Goal: Task Accomplishment & Management: Use online tool/utility

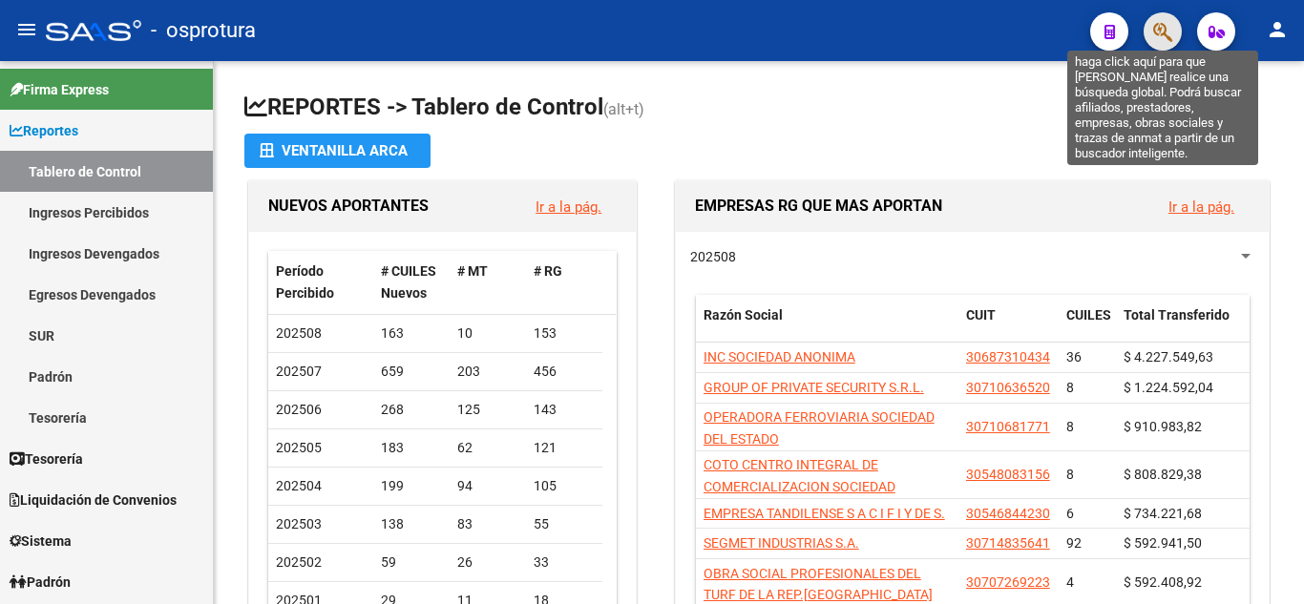
click at [1169, 22] on icon "button" at bounding box center [1162, 32] width 19 height 22
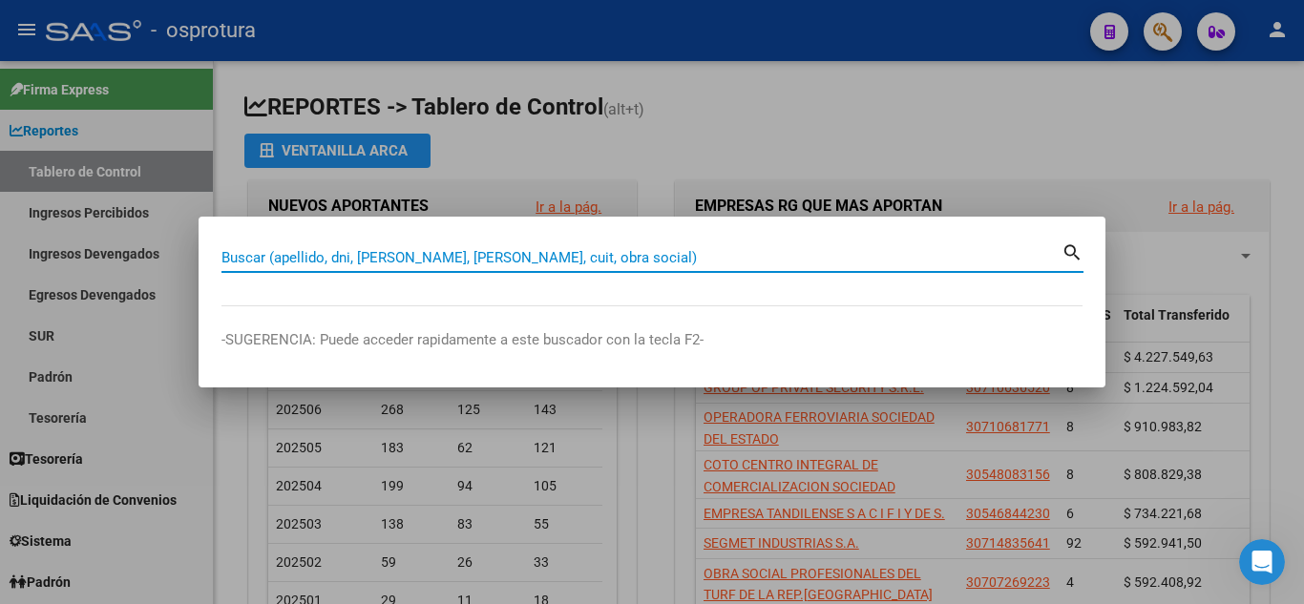
click at [781, 262] on input "Buscar (apellido, dni, [PERSON_NAME], [PERSON_NAME], cuit, obra social)" at bounding box center [641, 257] width 840 height 17
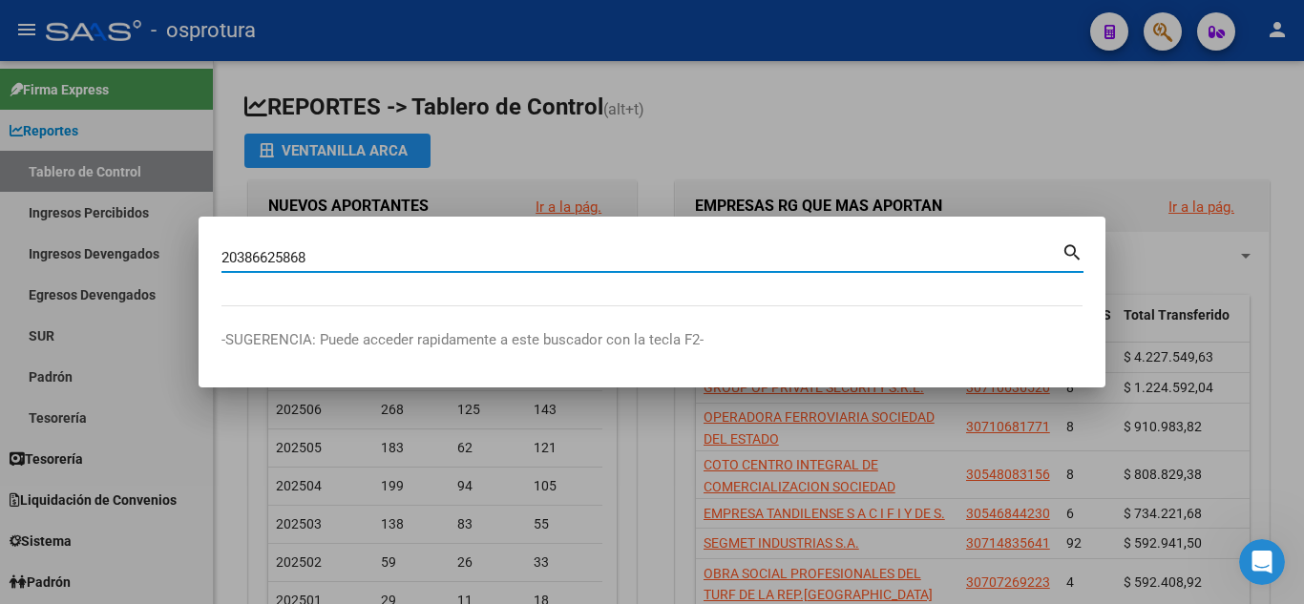
type input "20386625868"
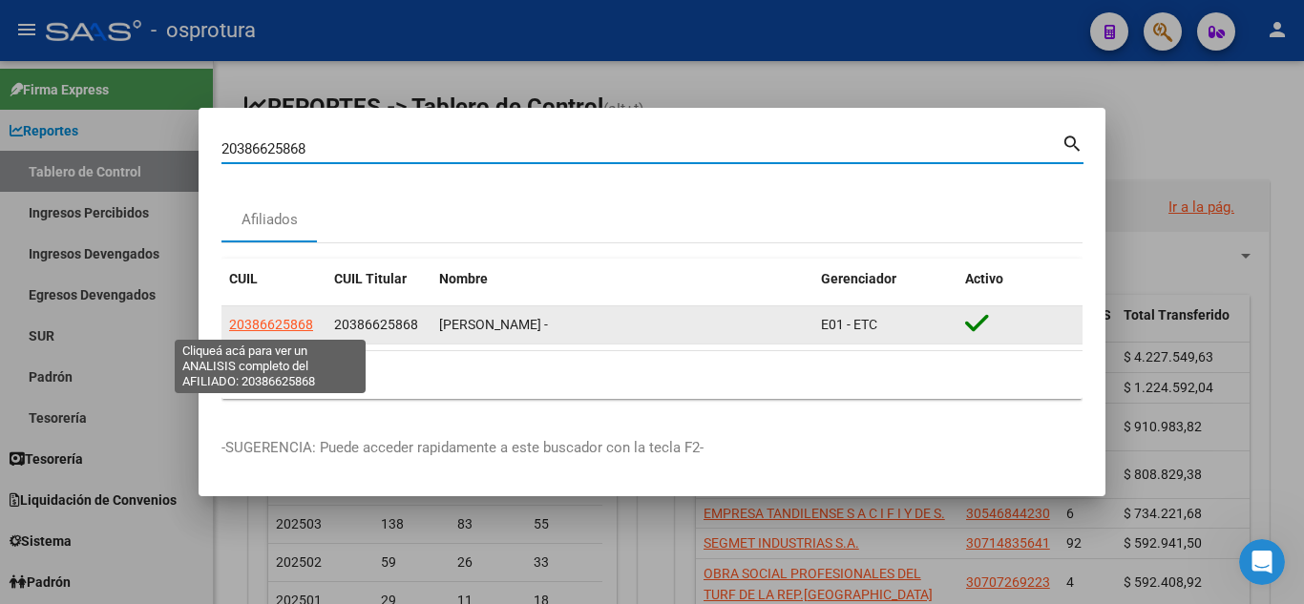
click at [299, 324] on span "20386625868" at bounding box center [271, 324] width 84 height 15
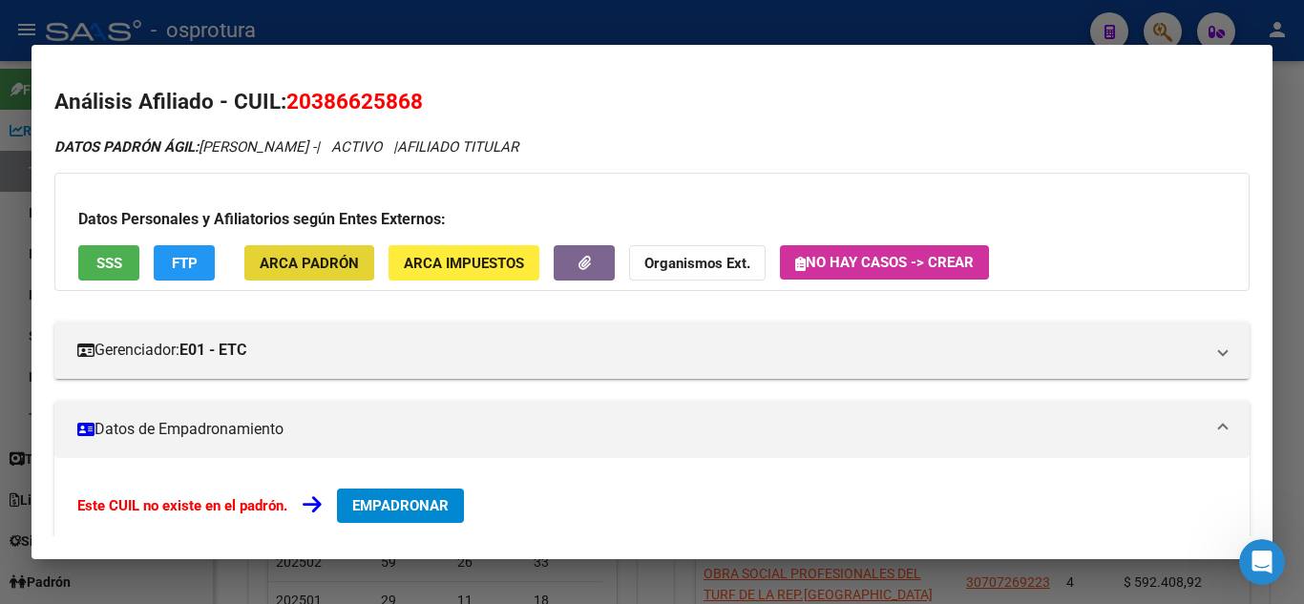
click at [311, 265] on span "ARCA Padrón" at bounding box center [309, 263] width 99 height 17
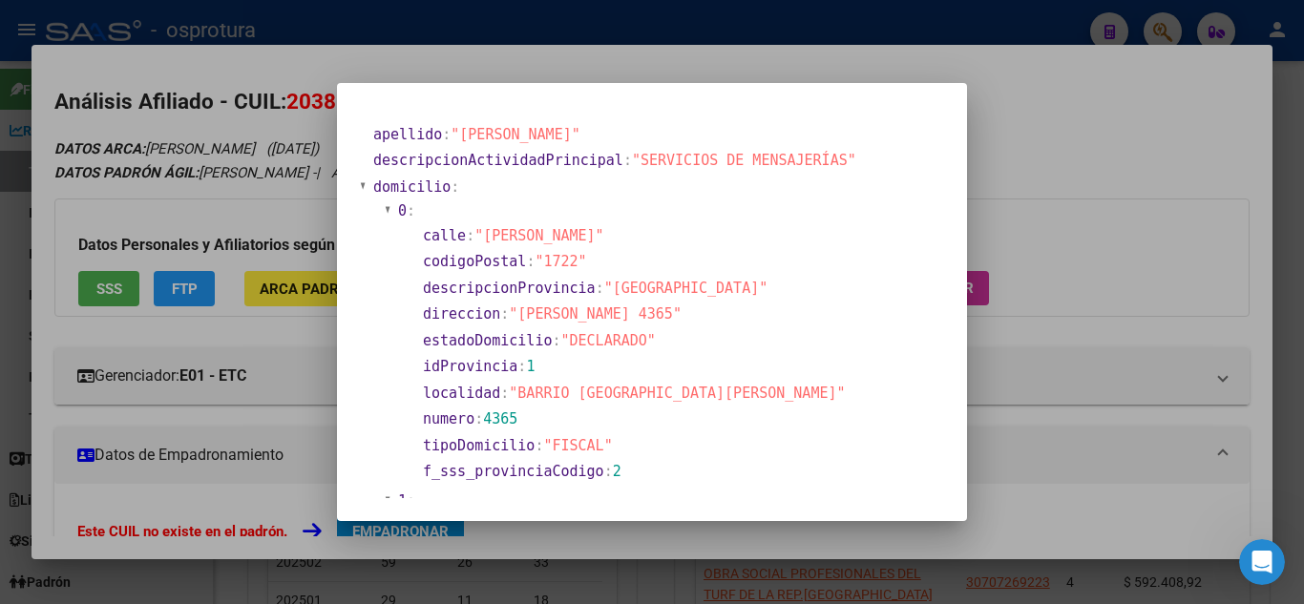
drag, startPoint x: 1057, startPoint y: 149, endPoint x: 488, endPoint y: 329, distance: 597.7
click at [941, 195] on div "20386625868 Buscar (apellido, dni, cuil, nro traspaso, cuit, obra social) searc…" at bounding box center [652, 302] width 1304 height 604
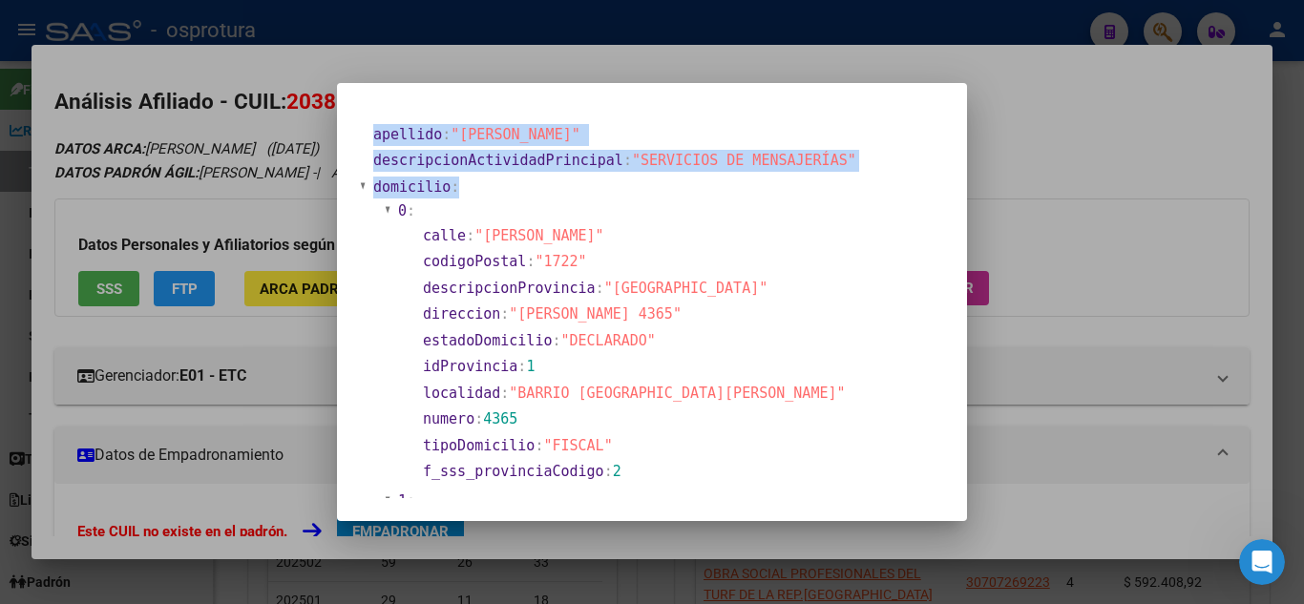
drag, startPoint x: 296, startPoint y: 120, endPoint x: 289, endPoint y: 131, distance: 12.4
click at [298, 120] on div at bounding box center [652, 302] width 1304 height 604
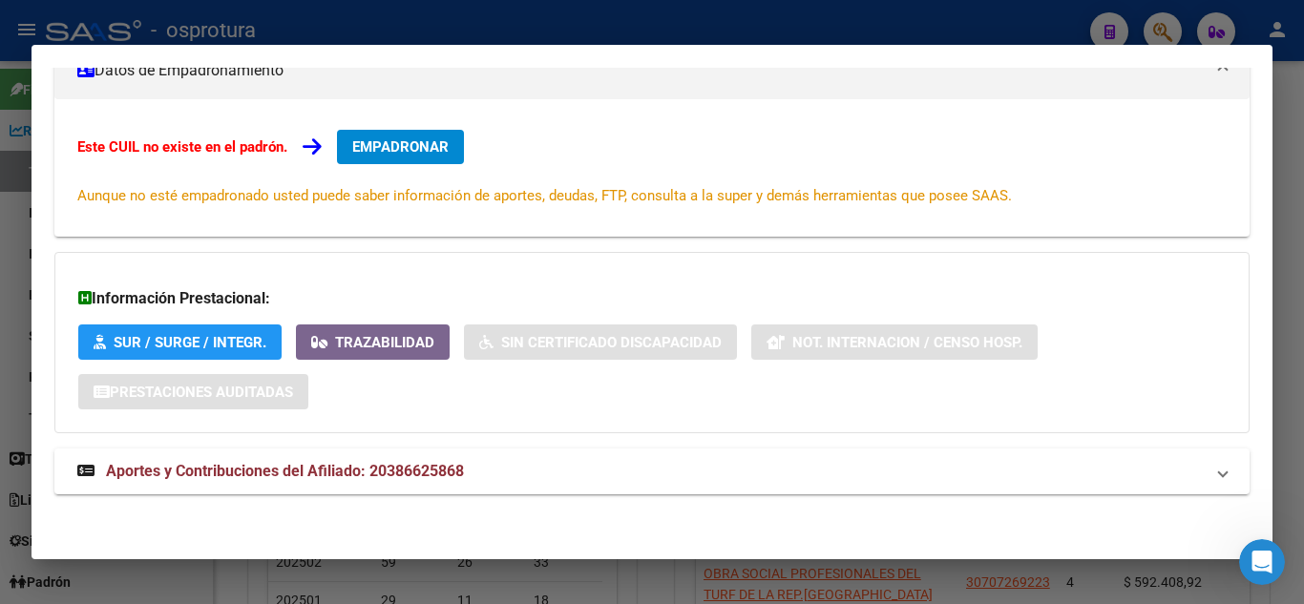
scroll to position [386, 0]
drag, startPoint x: 469, startPoint y: 482, endPoint x: 523, endPoint y: 376, distance: 119.1
click at [460, 471] on mat-panel-title "Aportes y Contribuciones del Afiliado: 20386625868" at bounding box center [640, 470] width 1126 height 23
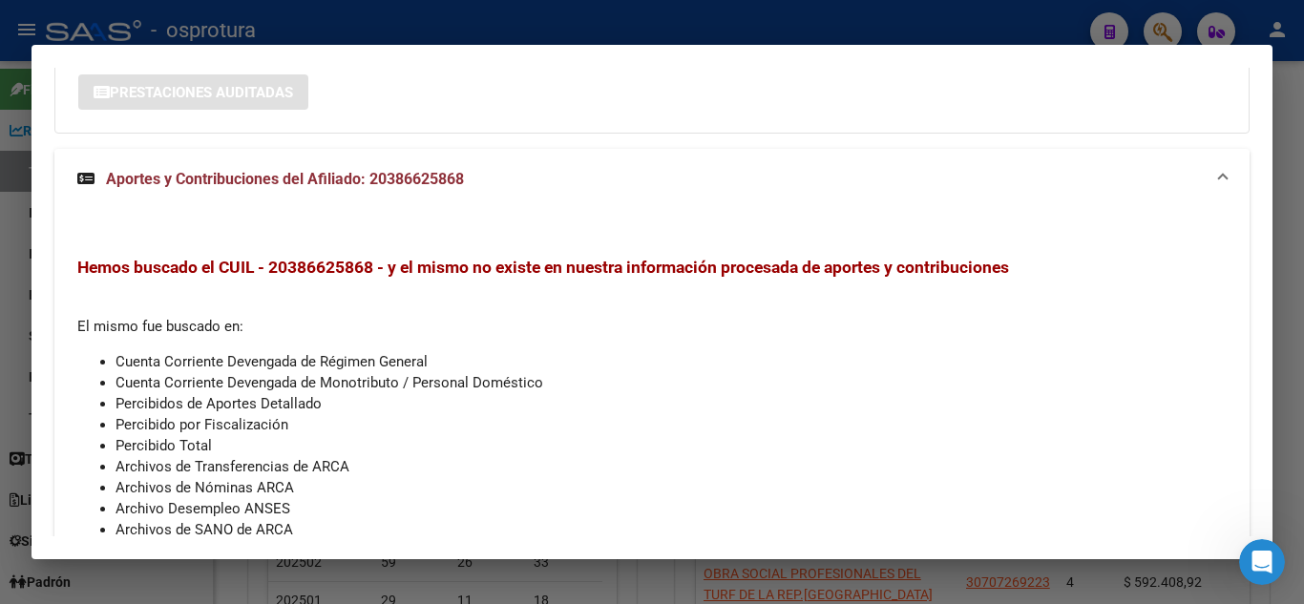
scroll to position [778, 0]
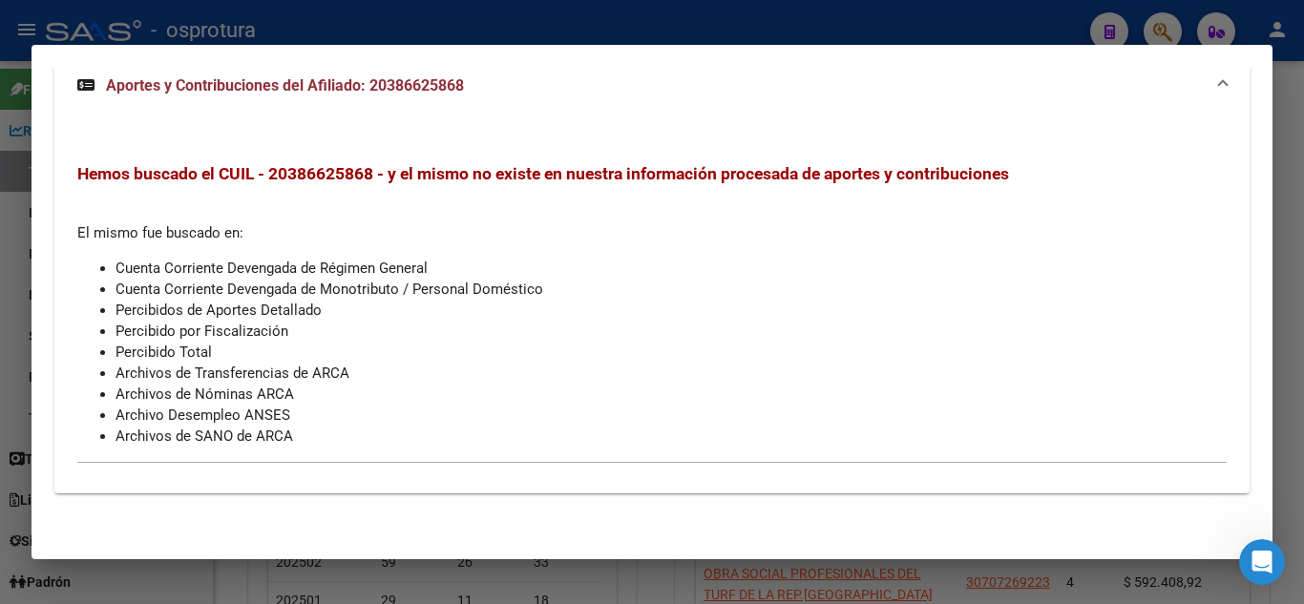
click at [336, 176] on span "Hemos buscado el CUIL - 20386625868 - y el mismo no existe en nuestra informaci…" at bounding box center [542, 173] width 931 height 19
copy span "20386625868"
click at [1168, 18] on div at bounding box center [652, 302] width 1304 height 604
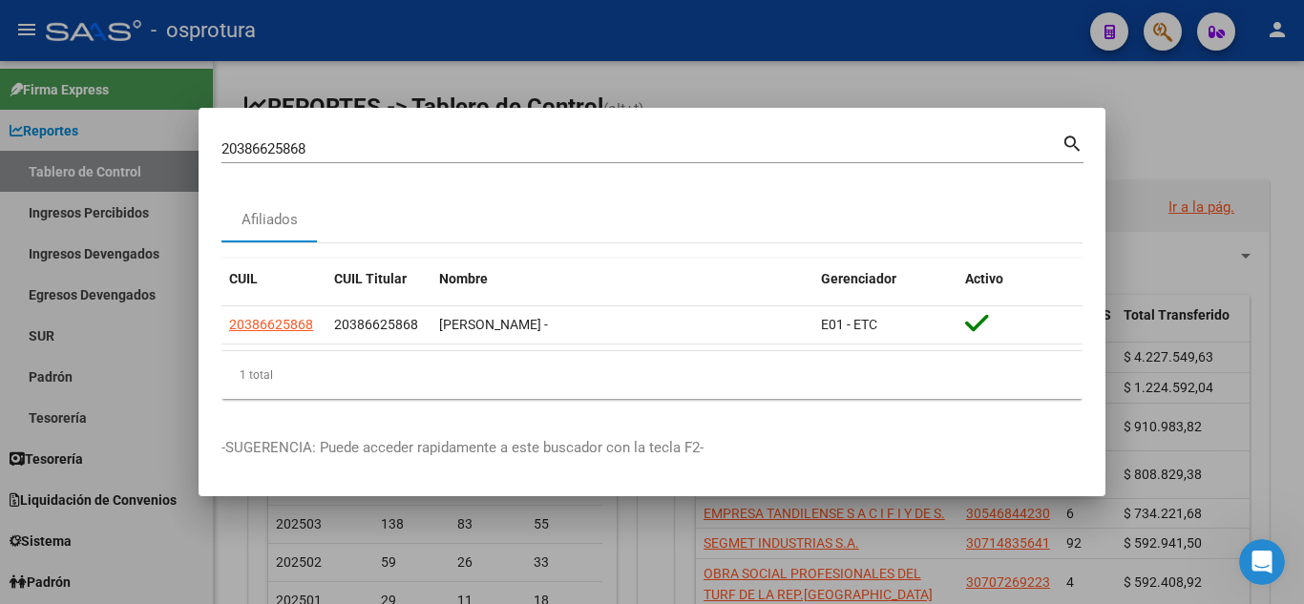
click at [1166, 19] on div at bounding box center [652, 302] width 1304 height 604
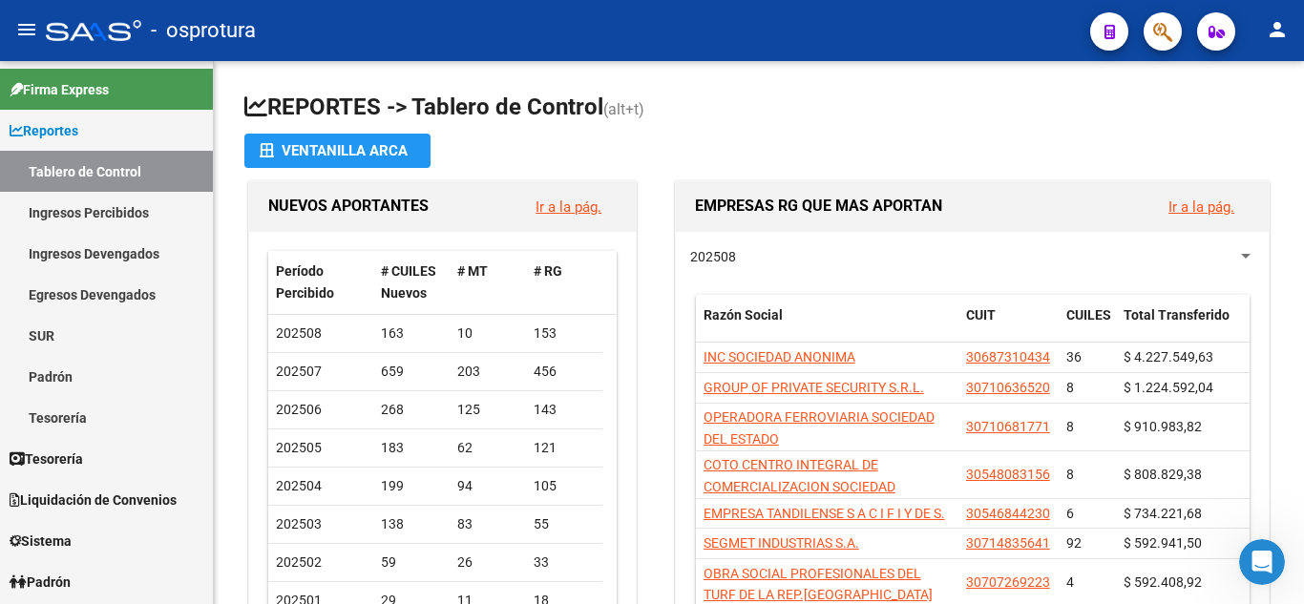
click at [1165, 40] on icon "button" at bounding box center [1162, 32] width 19 height 22
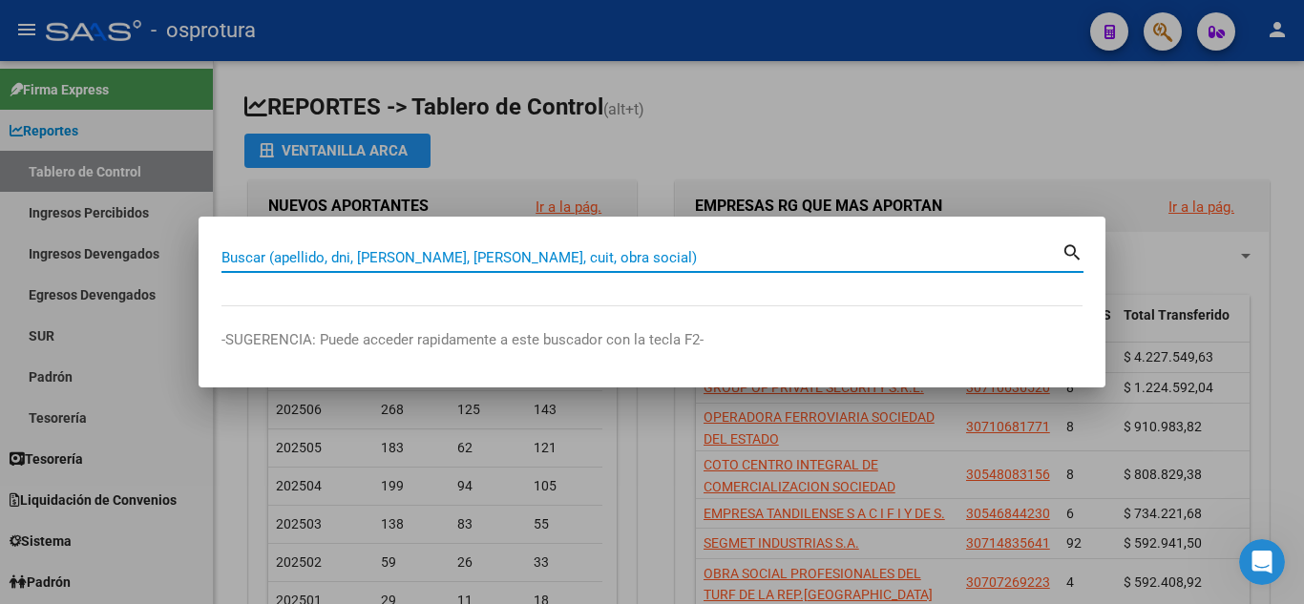
paste input "27-19123603-9"
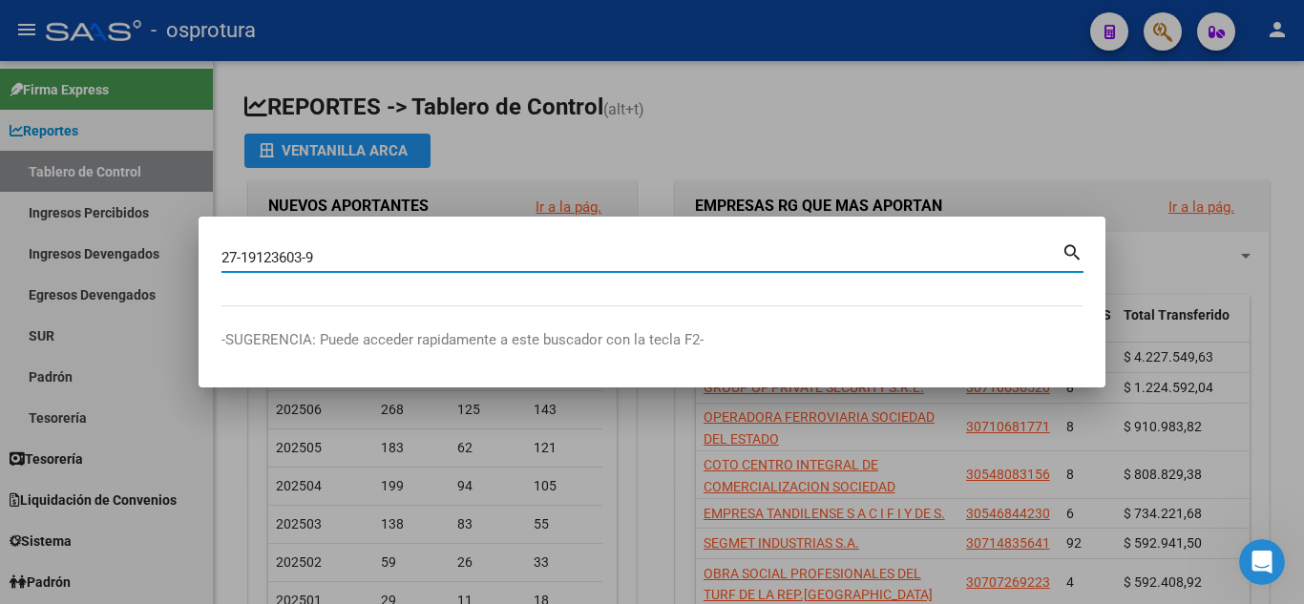
type input "27191236039"
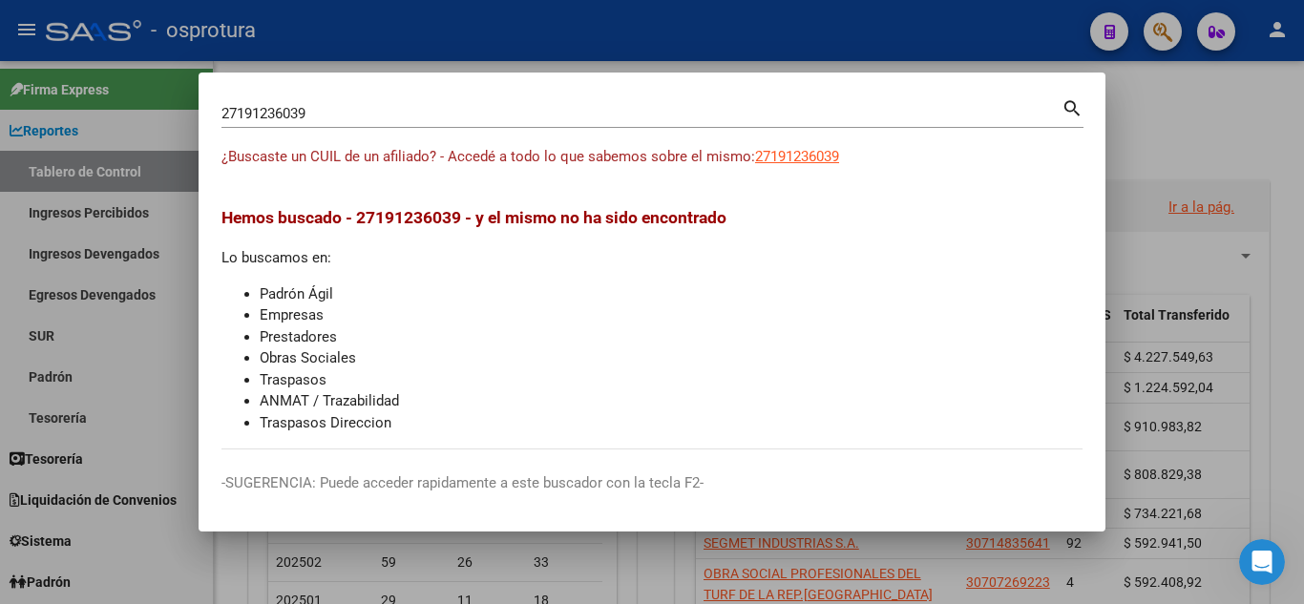
click at [754, 158] on span "¿Buscaste un CUIL de un afiliado? - Accedé a todo lo que sabemos sobre el mismo:" at bounding box center [488, 156] width 534 height 17
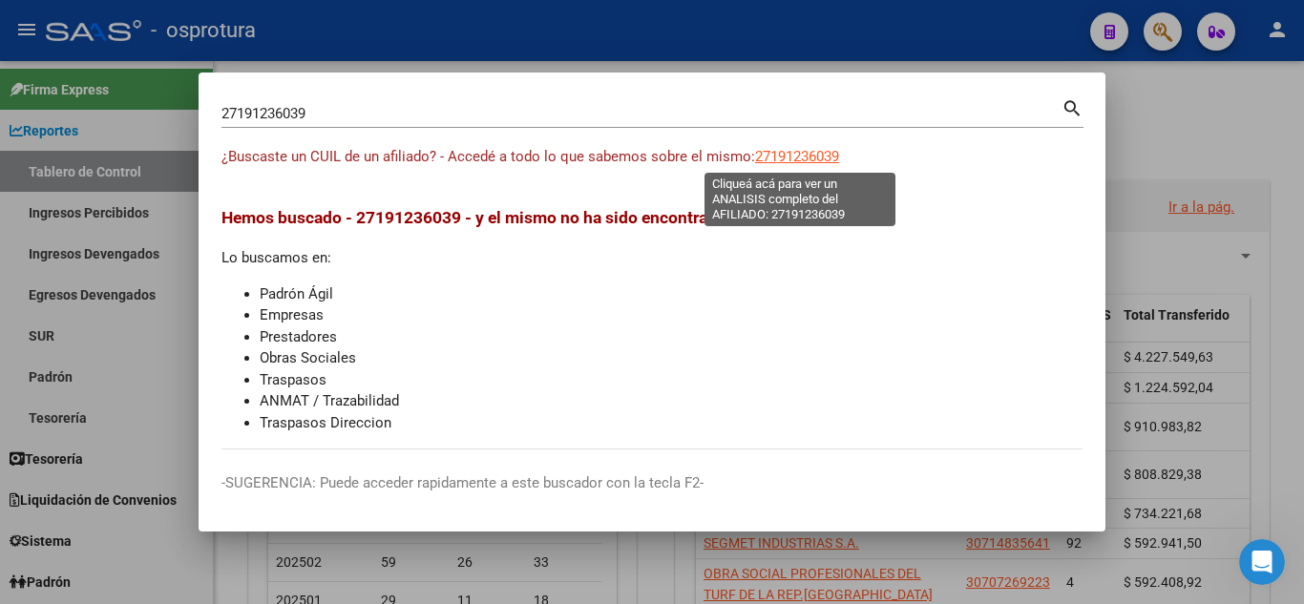
click at [774, 151] on span "27191236039" at bounding box center [797, 156] width 84 height 17
type textarea "27191236039"
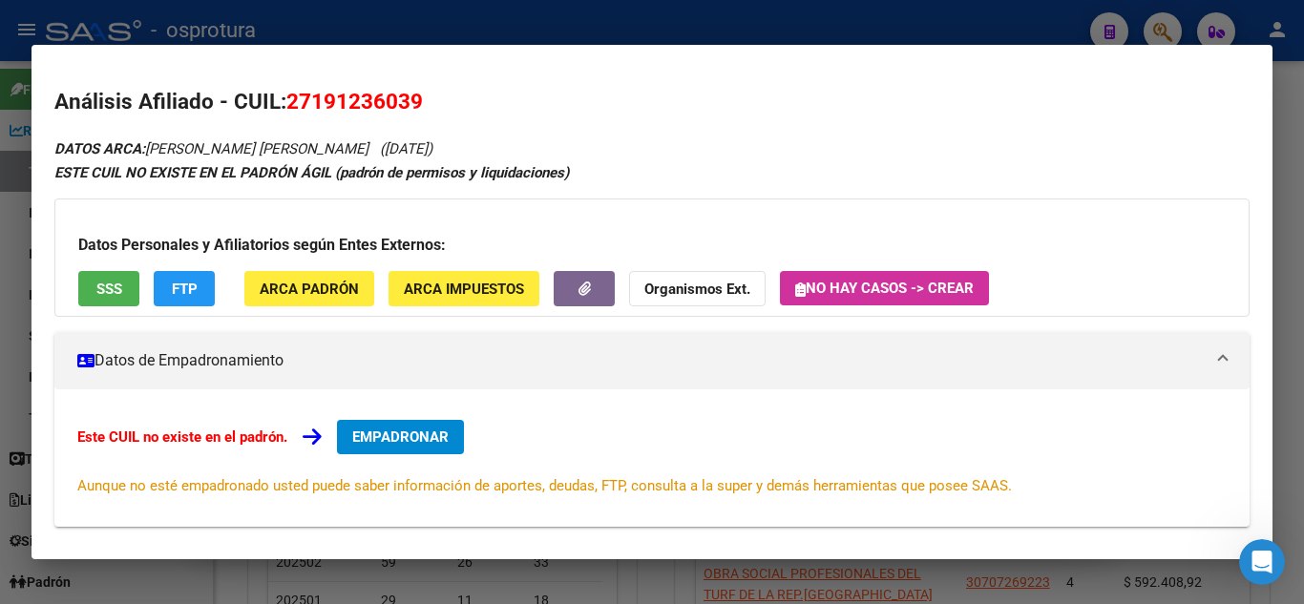
click at [115, 294] on span "SSS" at bounding box center [109, 289] width 26 height 17
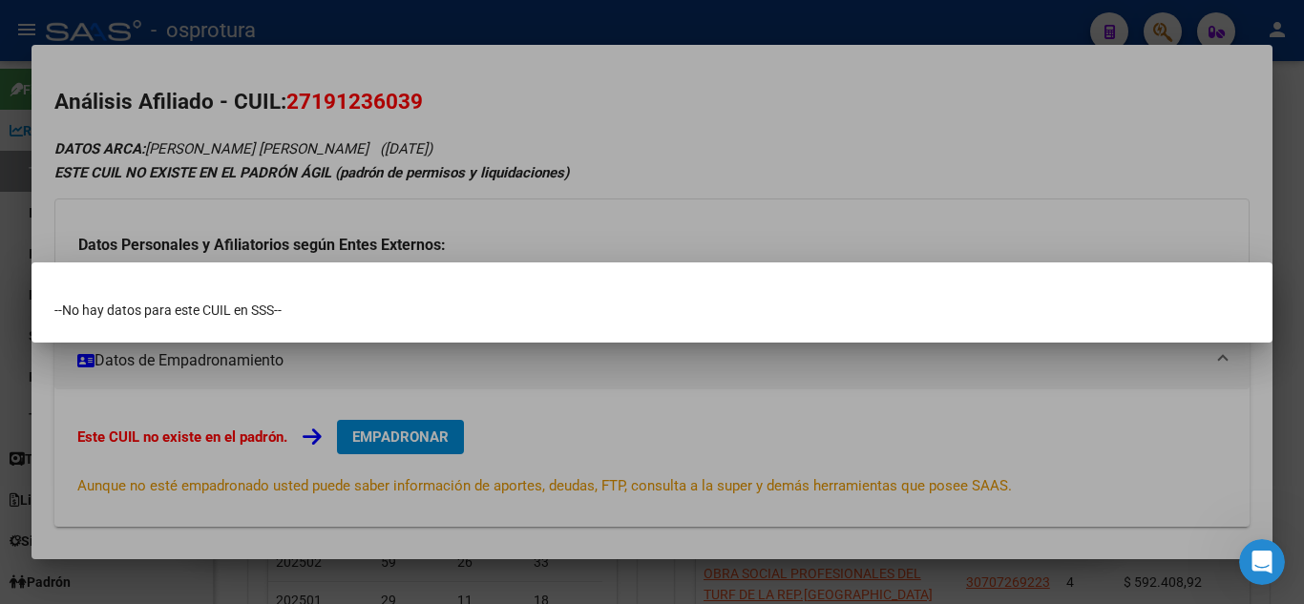
click at [703, 210] on div at bounding box center [652, 302] width 1304 height 604
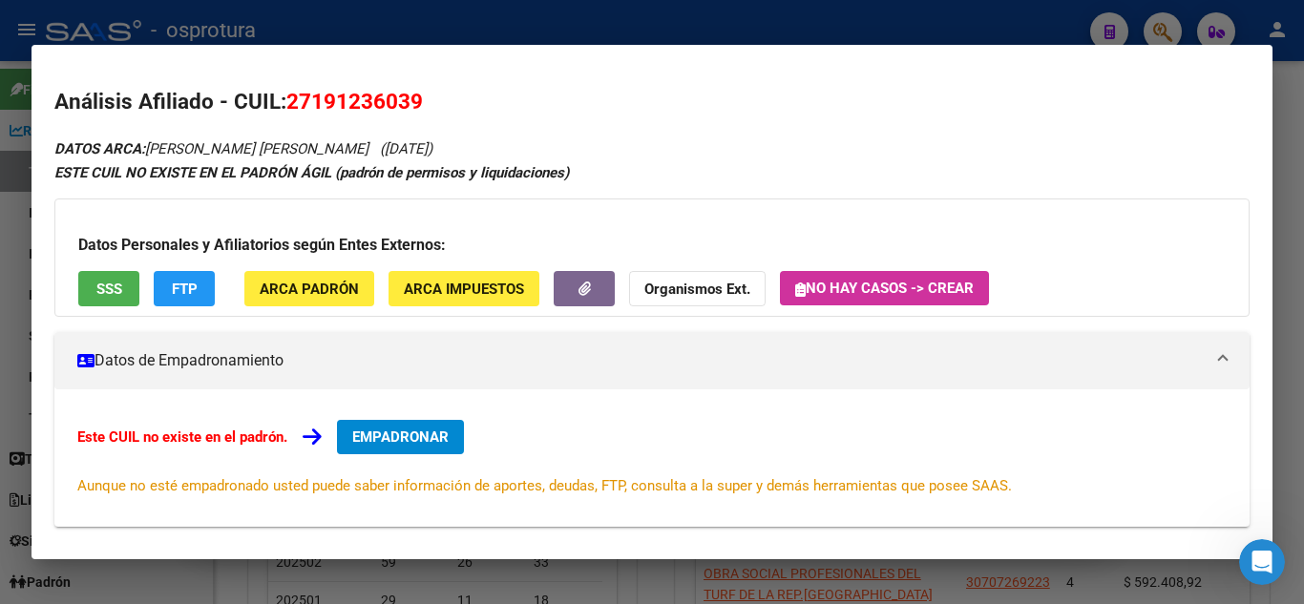
click at [752, 8] on div at bounding box center [652, 302] width 1304 height 604
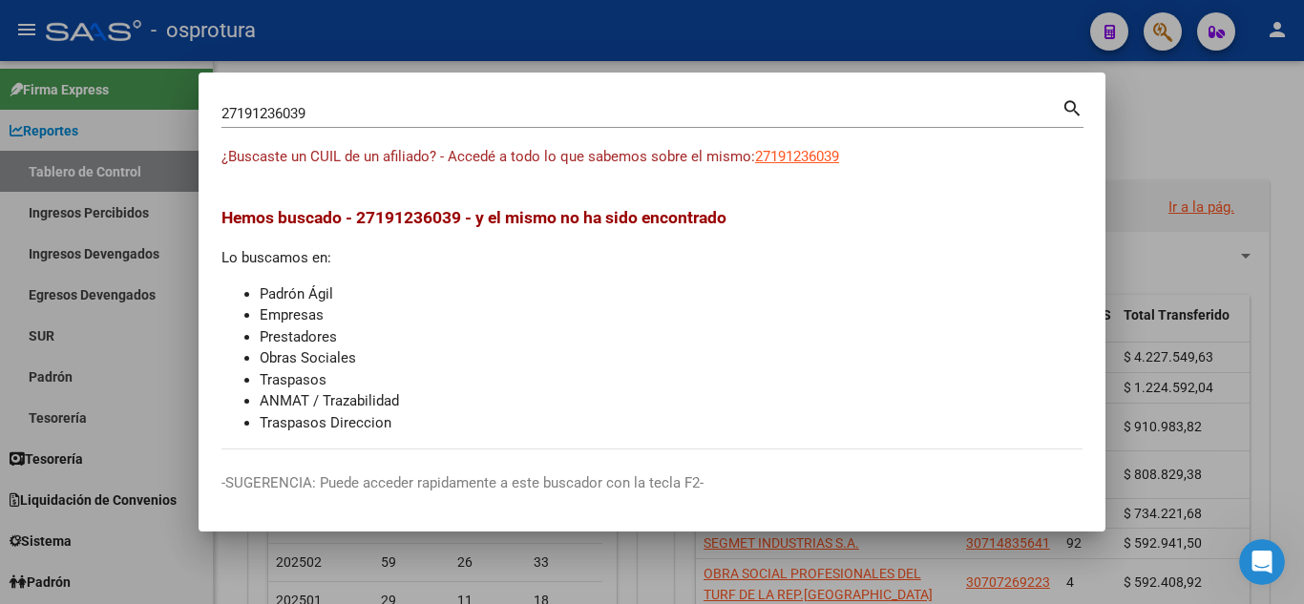
click at [465, 30] on div at bounding box center [652, 302] width 1304 height 604
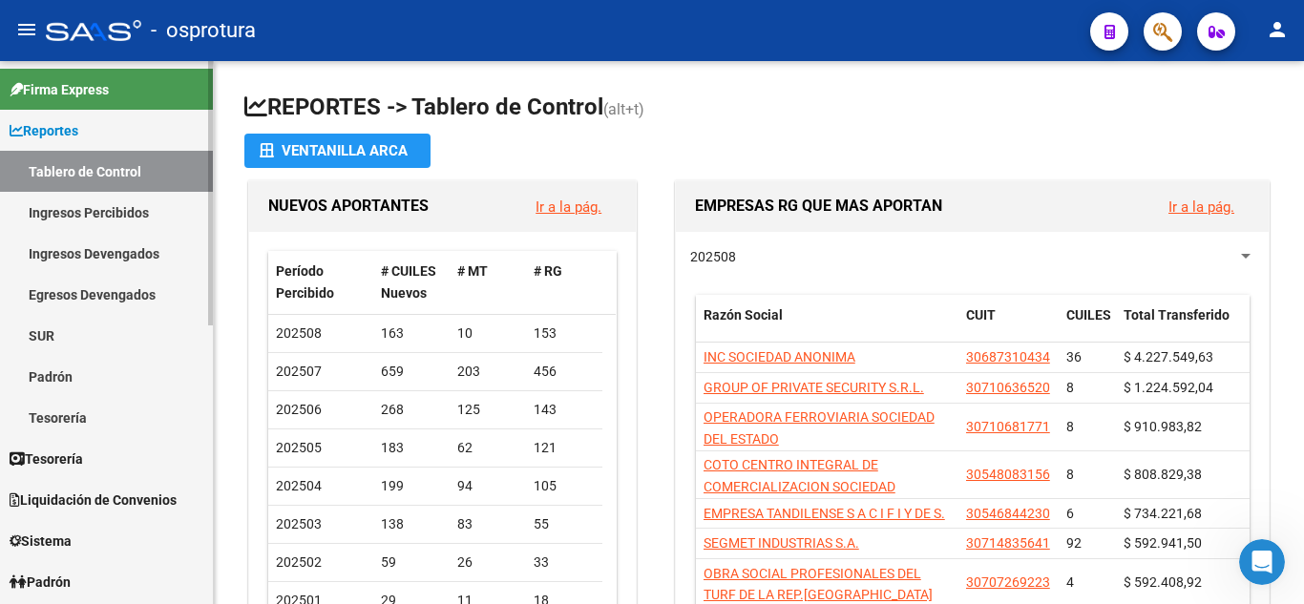
scroll to position [95, 0]
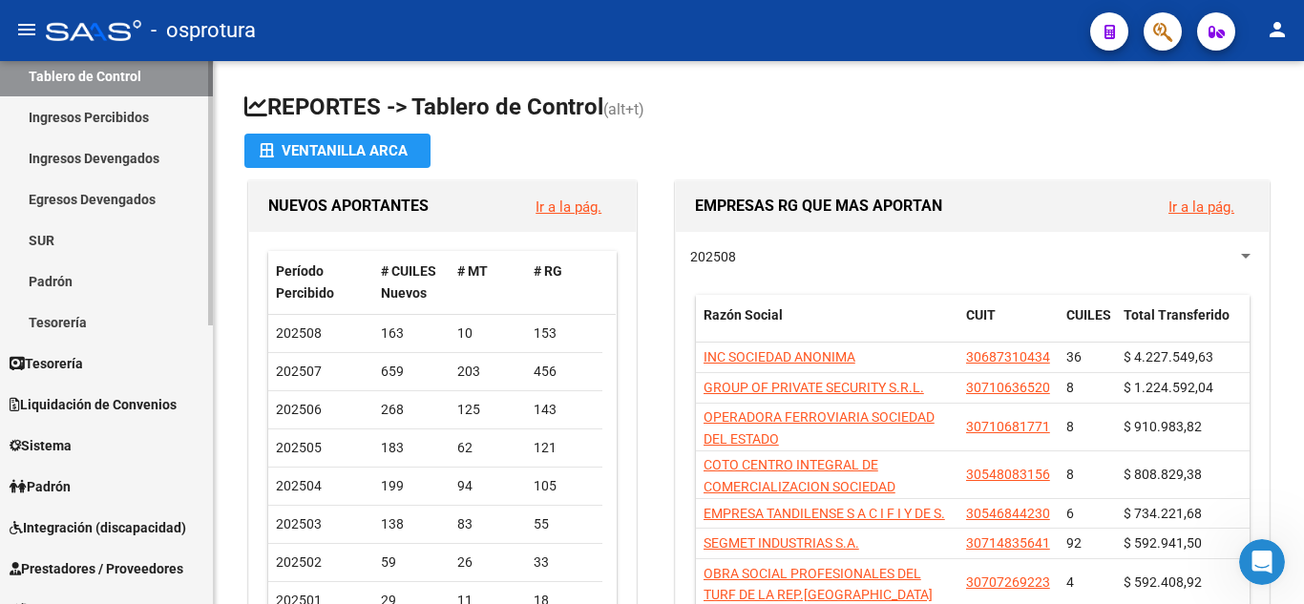
click at [79, 397] on span "Liquidación de Convenios" at bounding box center [93, 404] width 167 height 21
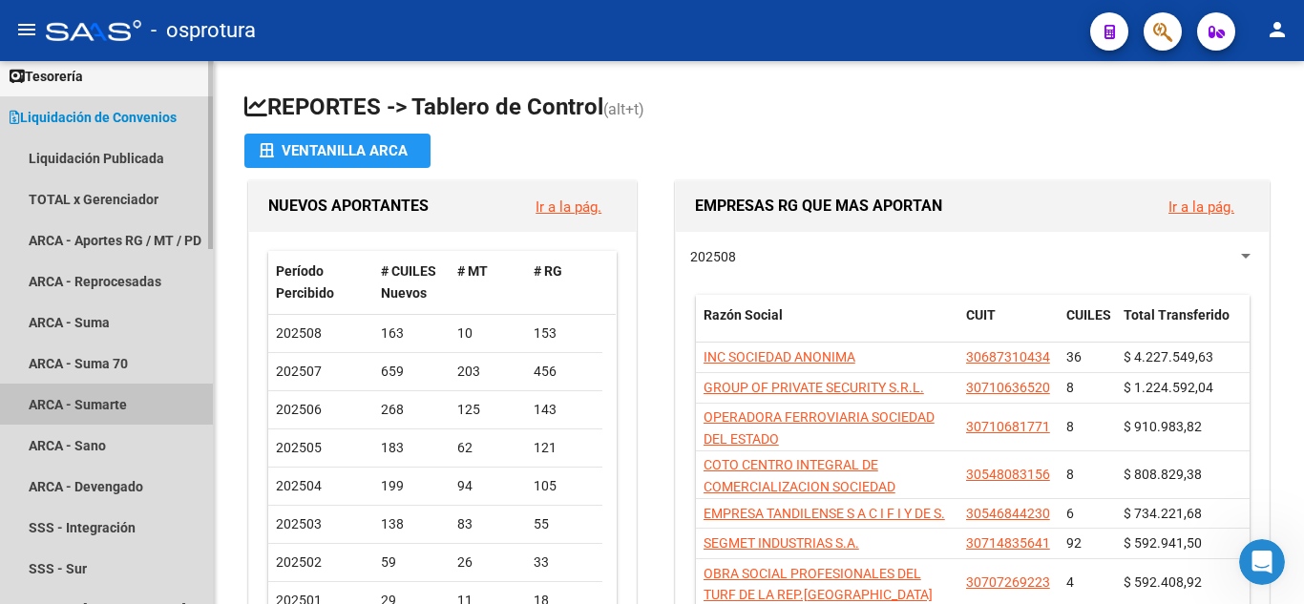
click at [87, 395] on link "ARCA - Sumarte" at bounding box center [106, 404] width 213 height 41
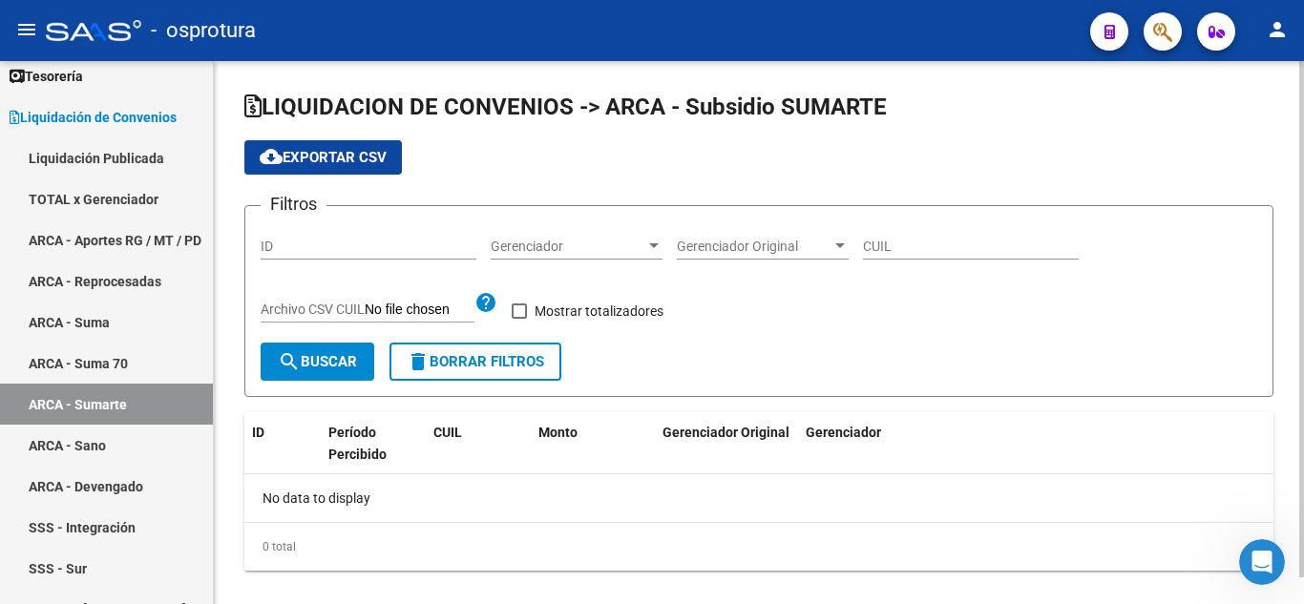
checkbox input "true"
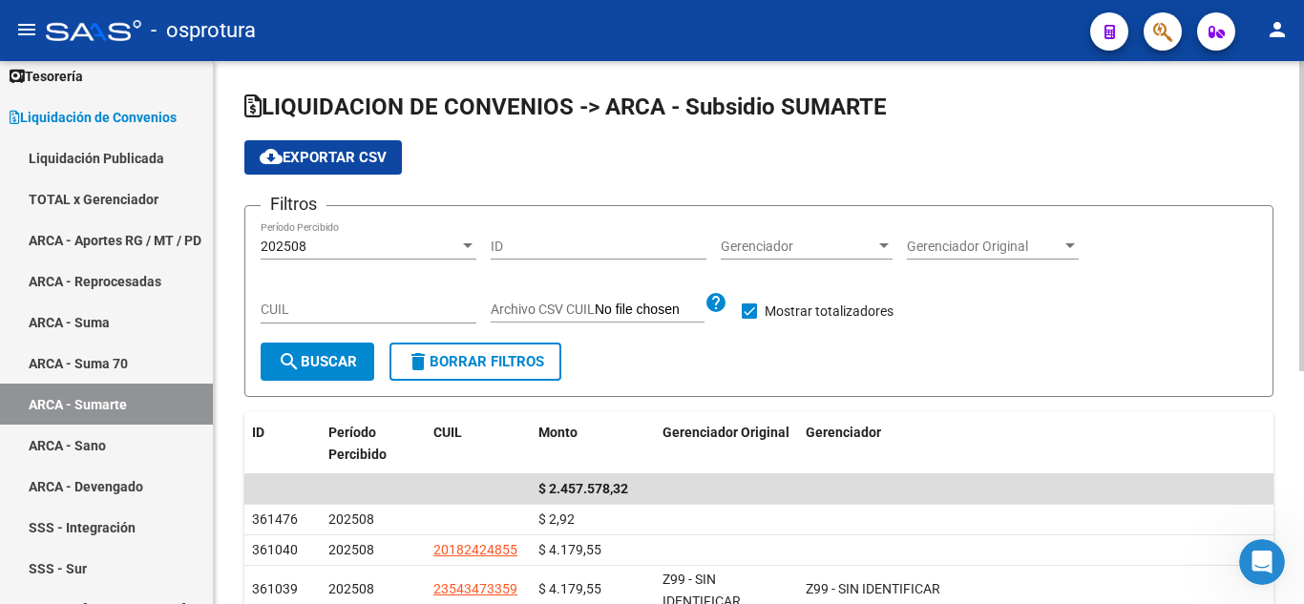
click at [335, 317] on input "CUIL" at bounding box center [369, 310] width 216 height 16
paste input "27-19123603-9"
type input "27-19123603-9"
click at [316, 364] on span "search Buscar" at bounding box center [317, 361] width 79 height 17
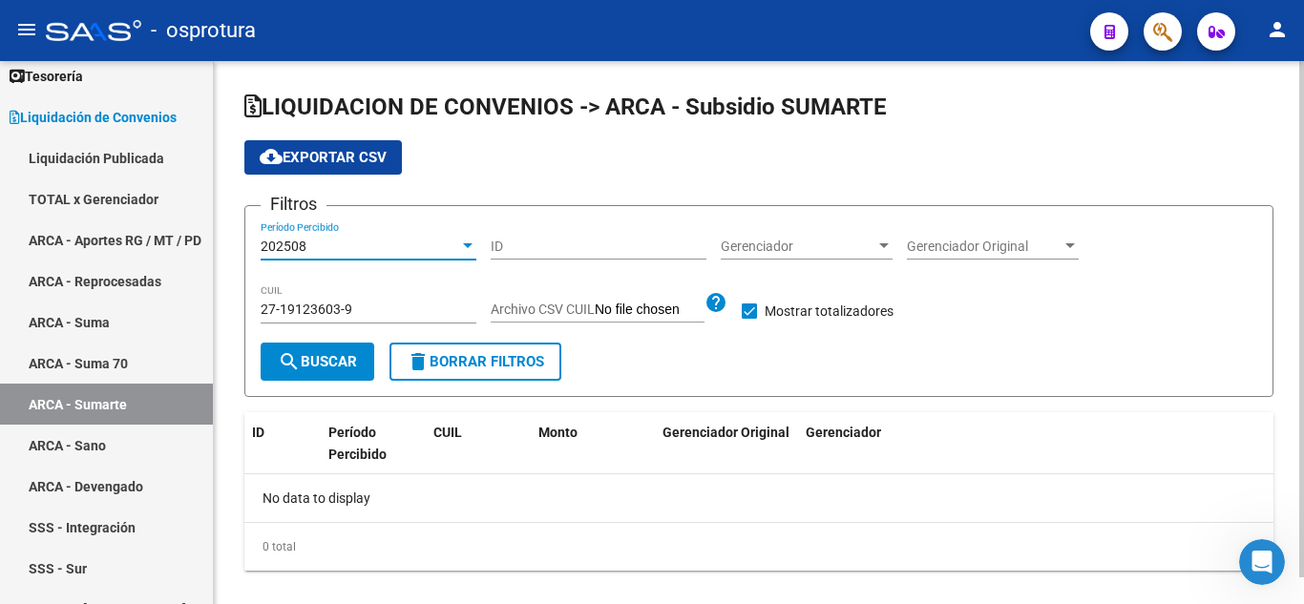
click at [356, 239] on div "202508" at bounding box center [360, 247] width 199 height 16
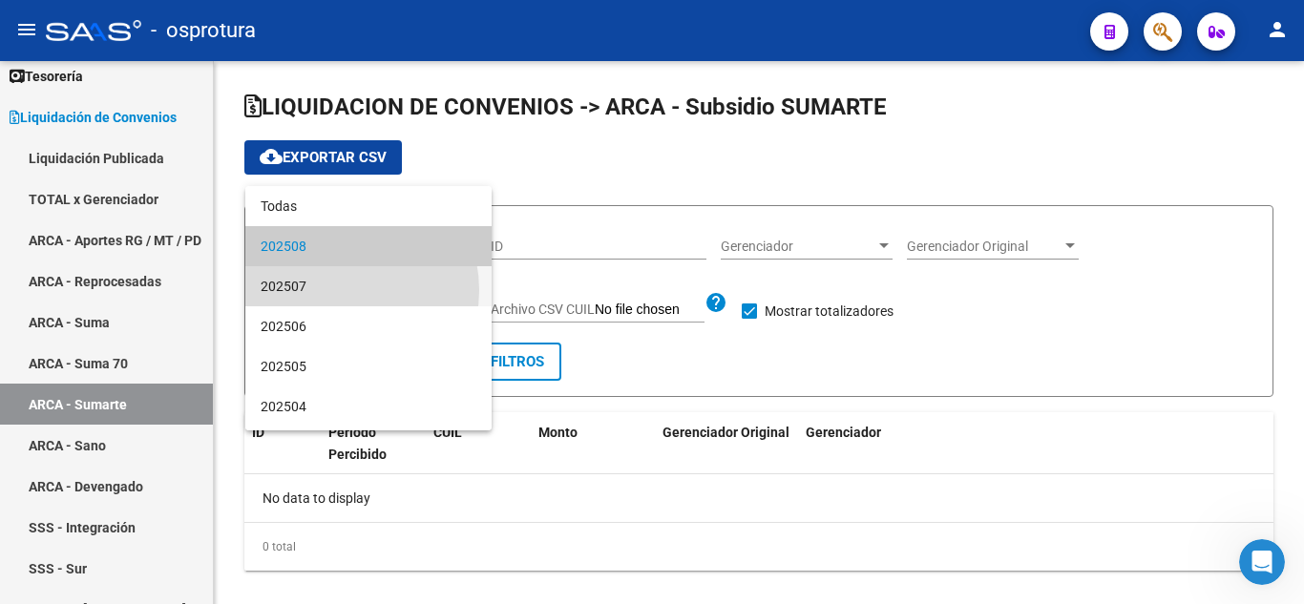
click at [335, 290] on span "202507" at bounding box center [369, 286] width 216 height 40
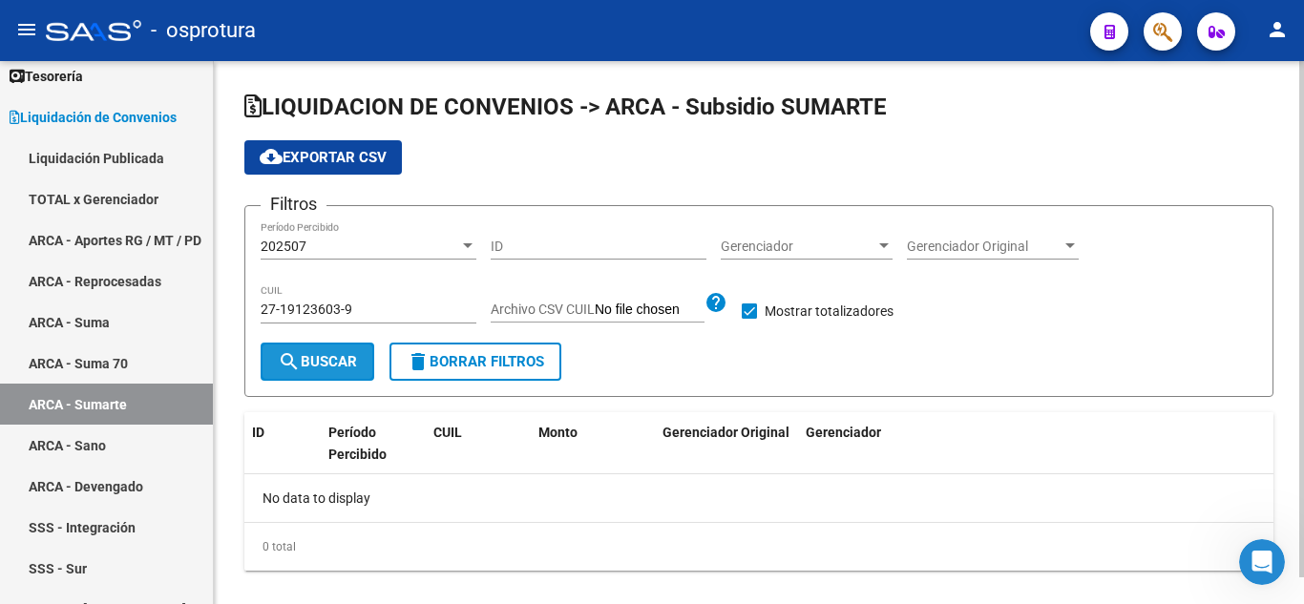
click at [341, 350] on button "search Buscar" at bounding box center [318, 362] width 114 height 38
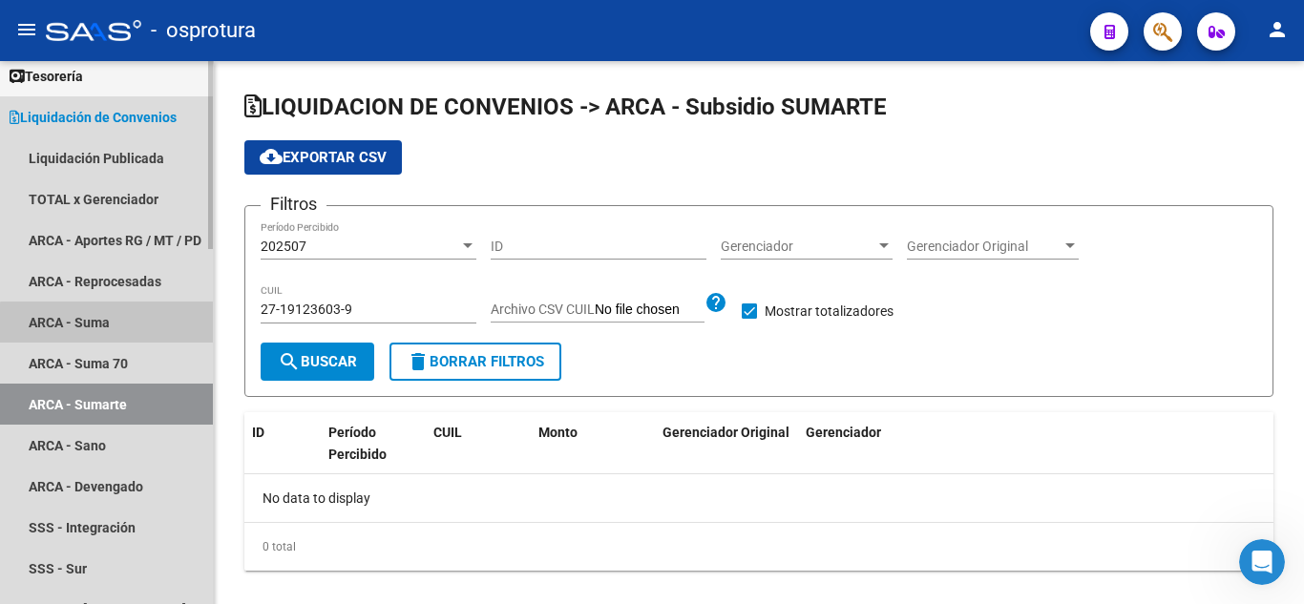
click at [139, 325] on link "ARCA - Suma" at bounding box center [106, 322] width 213 height 41
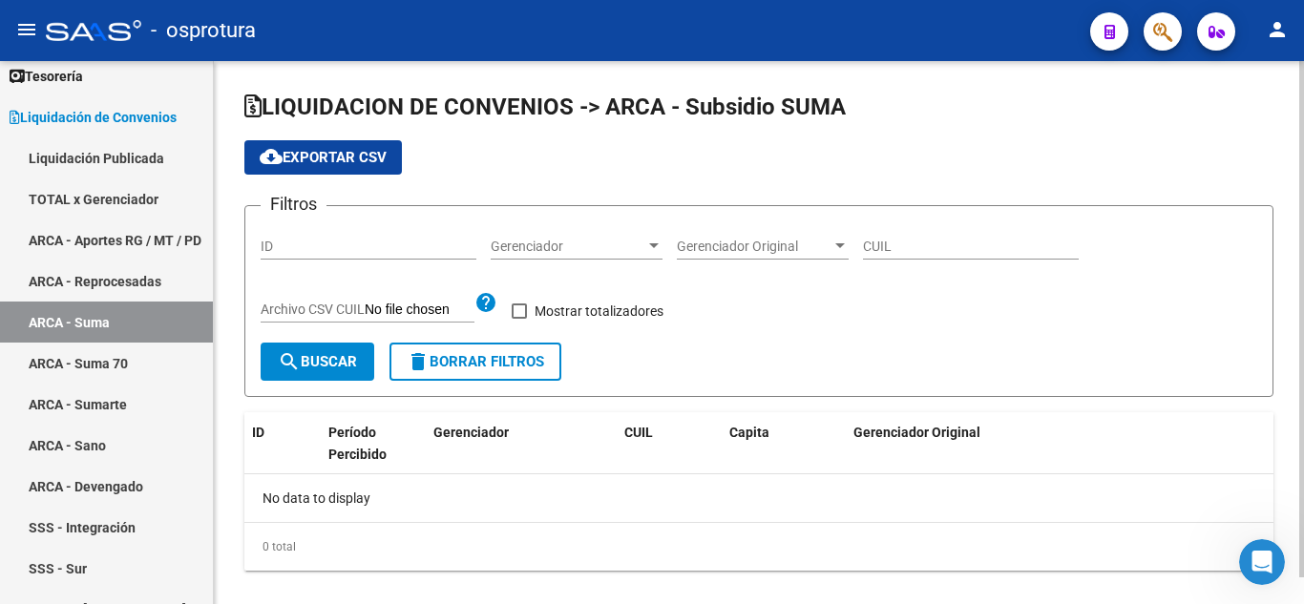
checkbox input "true"
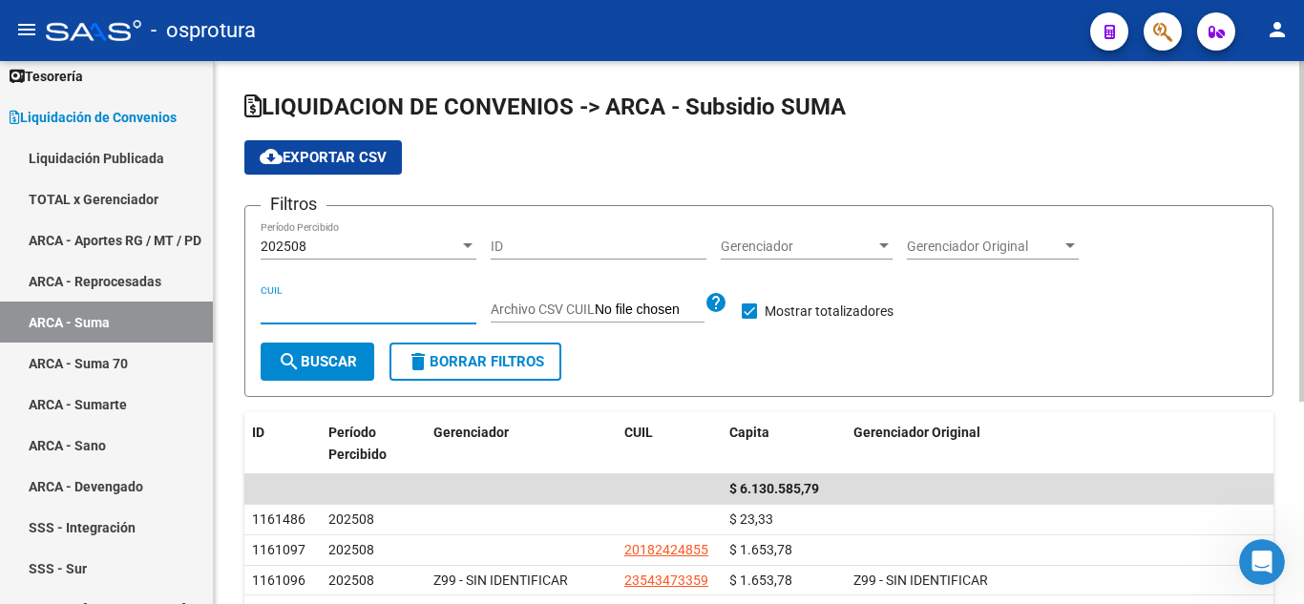
click at [296, 307] on input "CUIL" at bounding box center [369, 310] width 216 height 16
paste input "27-19123603-9"
type input "27-19123603-9"
click at [297, 345] on button "search Buscar" at bounding box center [318, 362] width 114 height 38
